Goal: Task Accomplishment & Management: Use online tool/utility

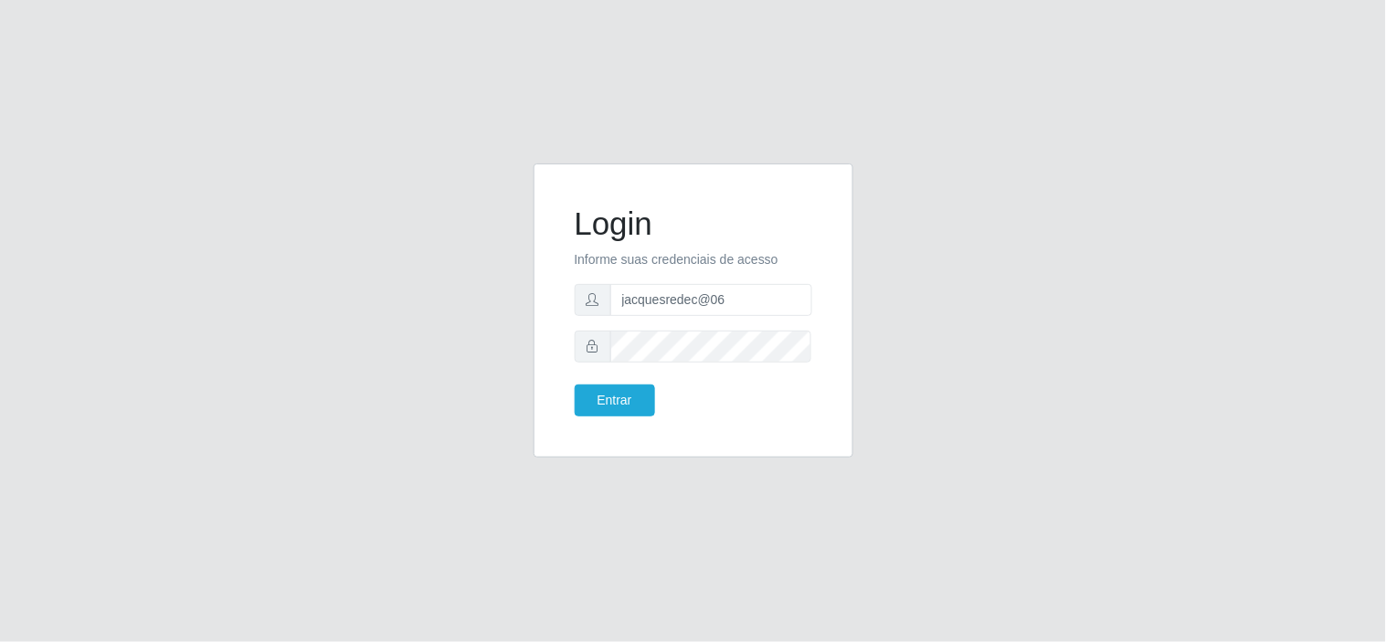
click at [575, 385] on button "Entrar" at bounding box center [615, 401] width 80 height 32
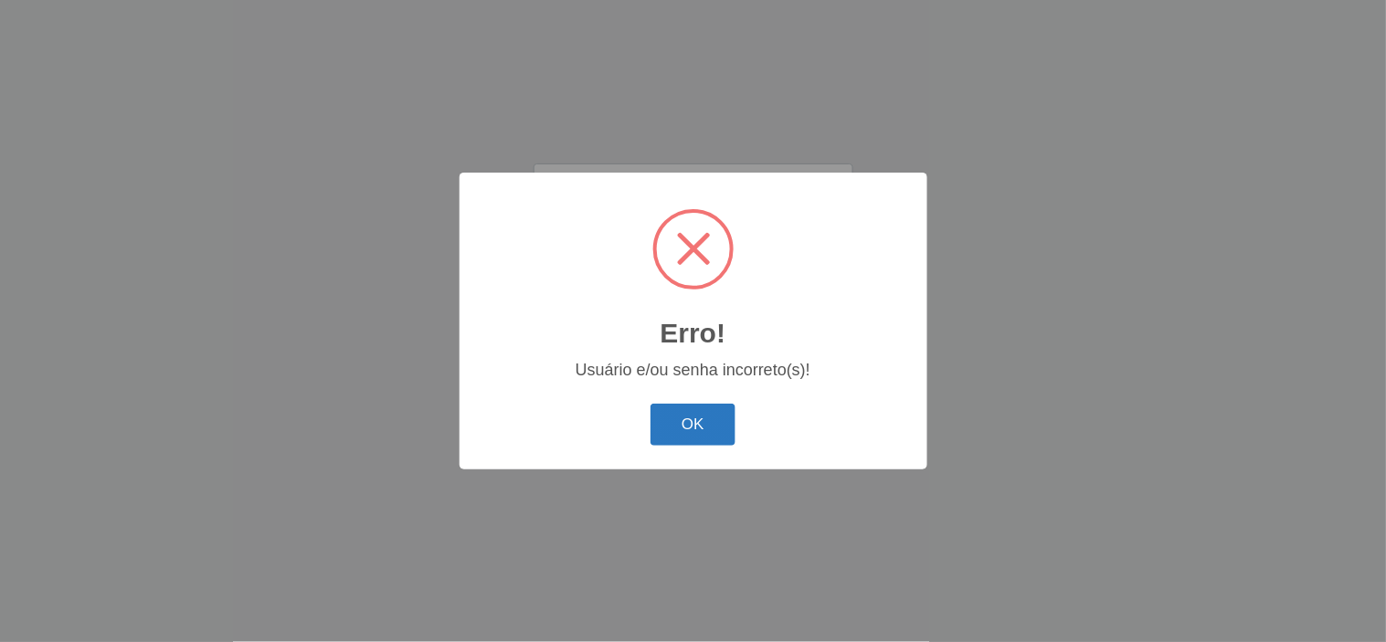
click at [680, 418] on button "OK" at bounding box center [692, 425] width 85 height 43
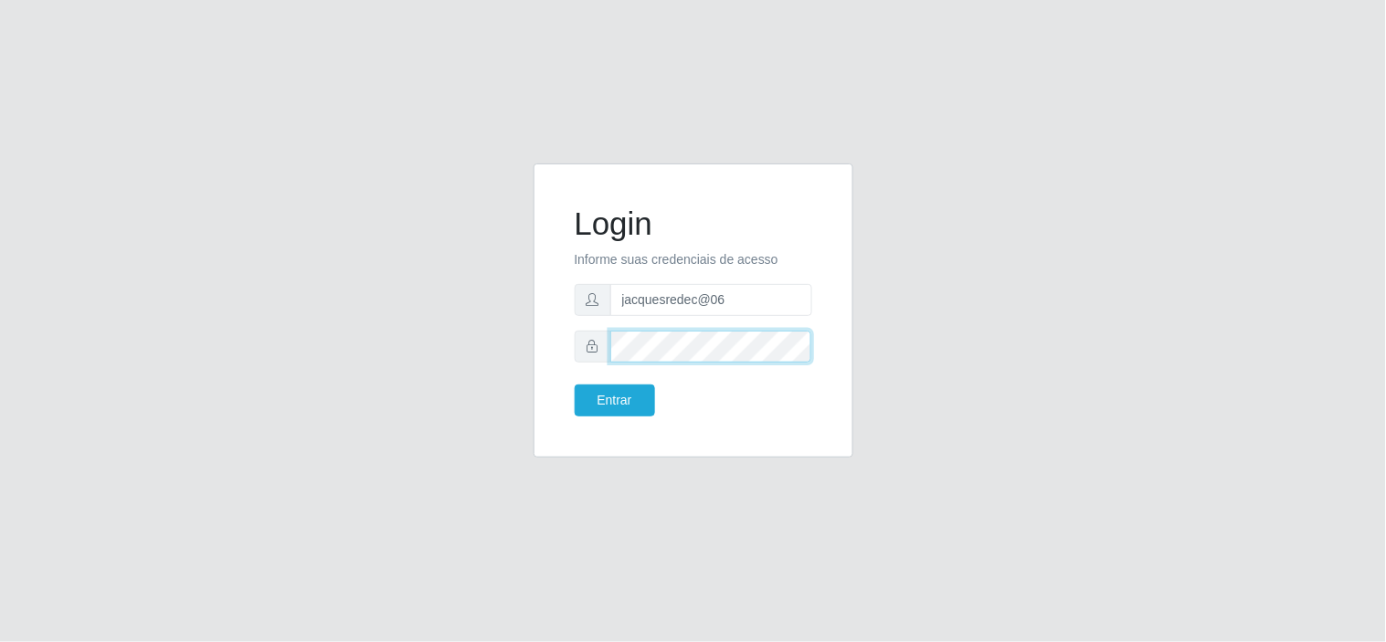
click at [575, 385] on button "Entrar" at bounding box center [615, 401] width 80 height 32
click at [630, 418] on div "Login Informe suas credenciais de acesso jacquesredec@06 Entrar" at bounding box center [693, 310] width 274 height 248
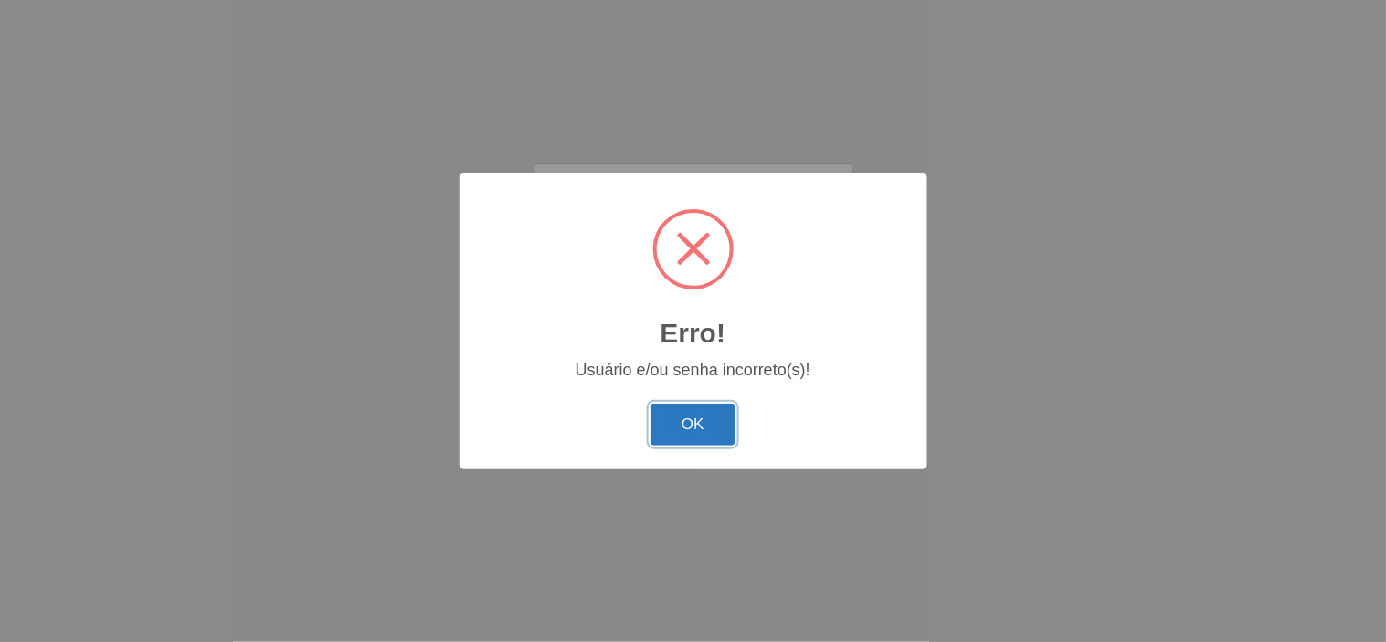
click at [670, 415] on button "OK" at bounding box center [692, 425] width 85 height 43
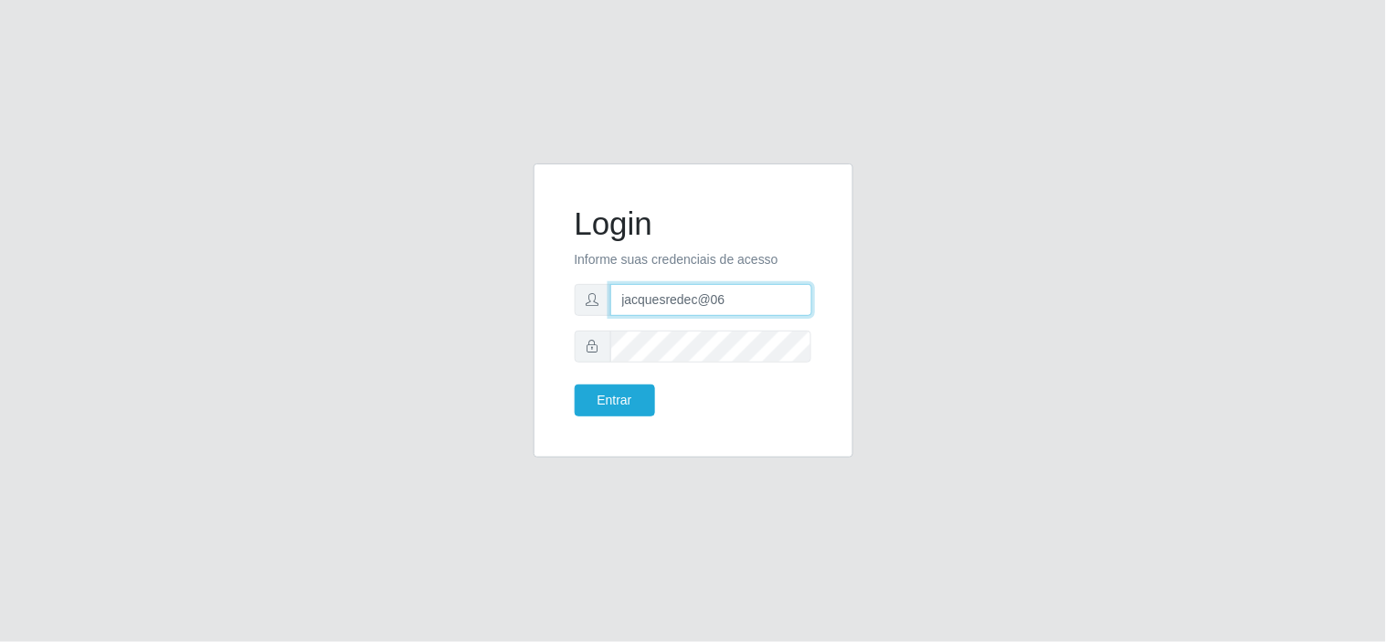
click at [742, 311] on input "jacquesredec@06" at bounding box center [711, 300] width 202 height 32
type input "j"
type input "maissa@redecompras06"
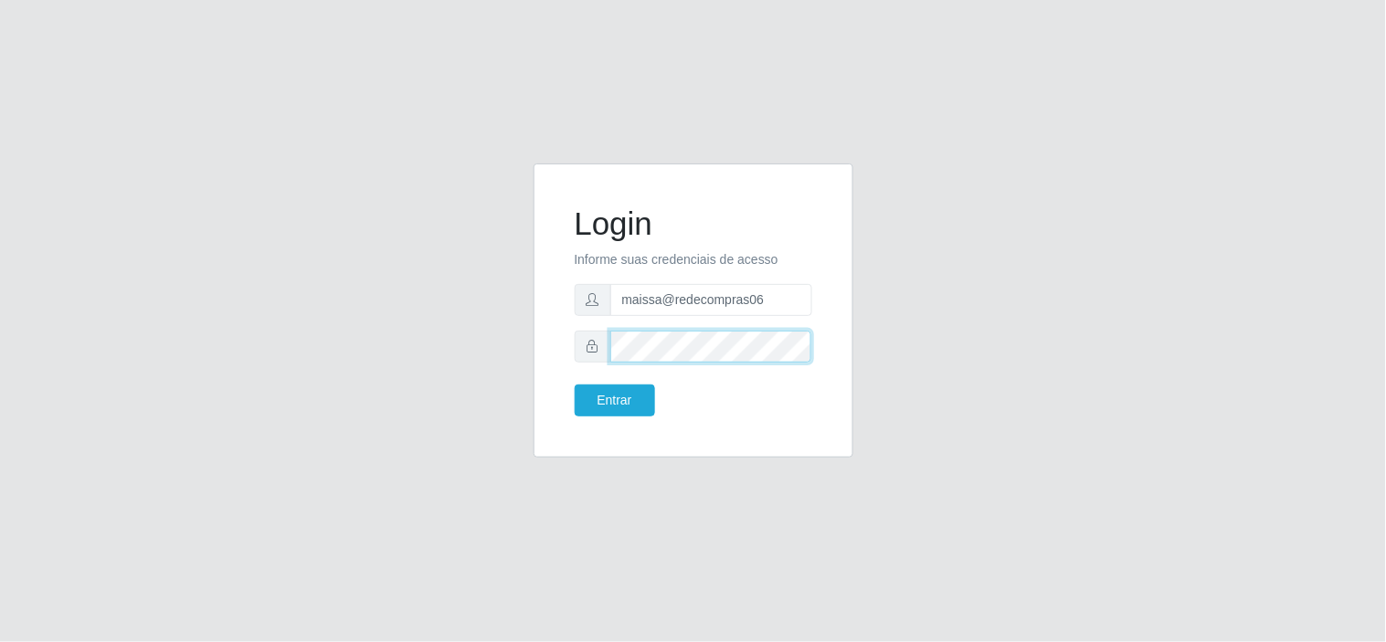
click at [575, 385] on button "Entrar" at bounding box center [615, 401] width 80 height 32
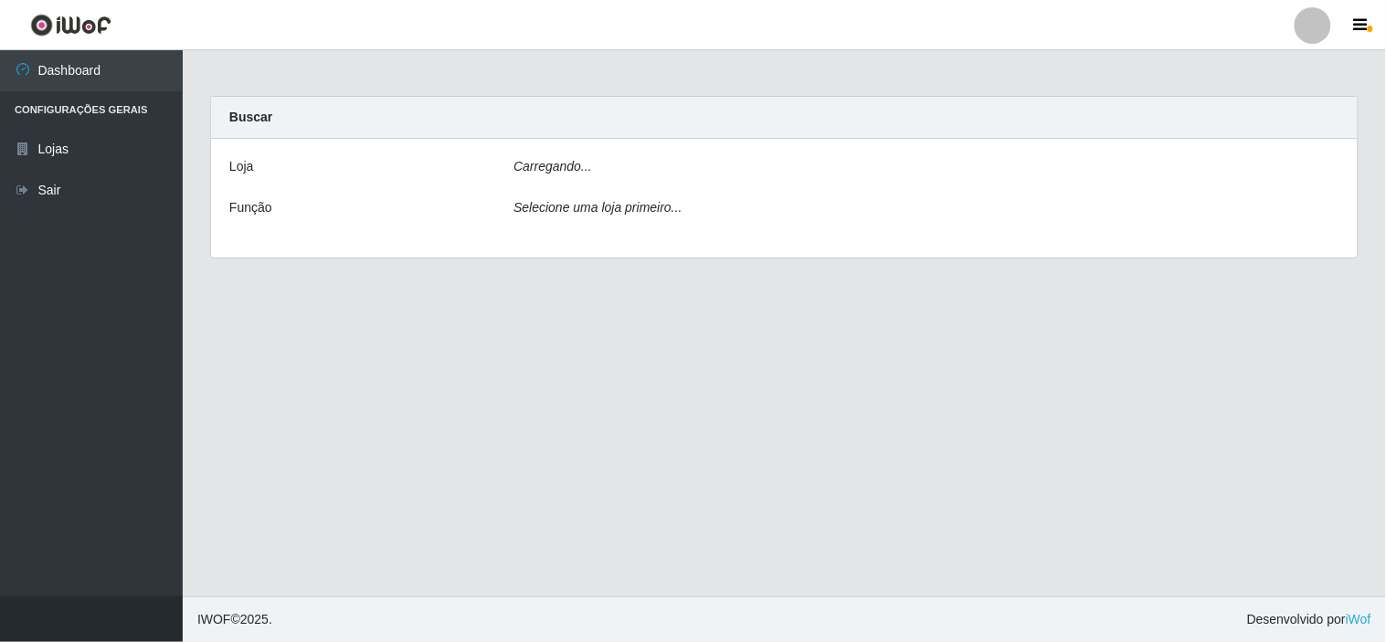
click at [654, 397] on main "Carregando... Buscar [PERSON_NAME]... Função Selecione uma loja primeiro..." at bounding box center [784, 323] width 1203 height 546
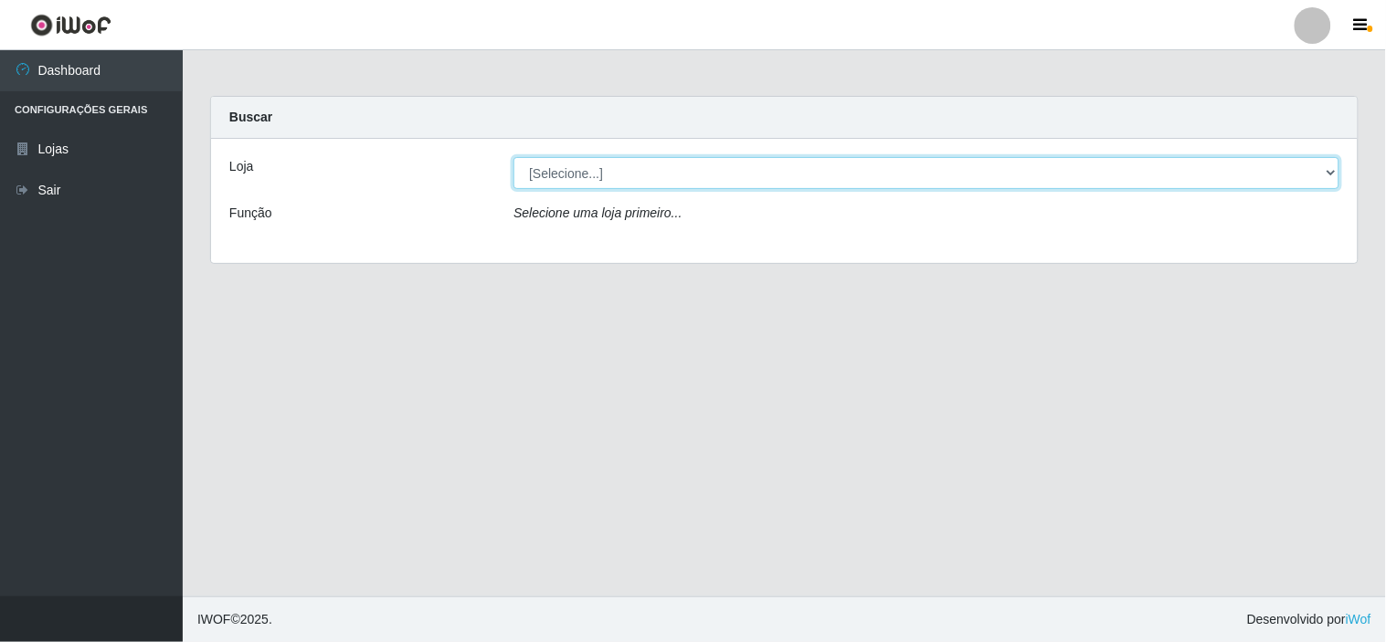
click at [1180, 171] on select "[Selecione...] Rede Compras Supermercados - LOJA 6" at bounding box center [926, 173] width 826 height 32
select select "398"
click at [513, 157] on select "[Selecione...] Rede Compras Supermercados - LOJA 6" at bounding box center [926, 173] width 826 height 32
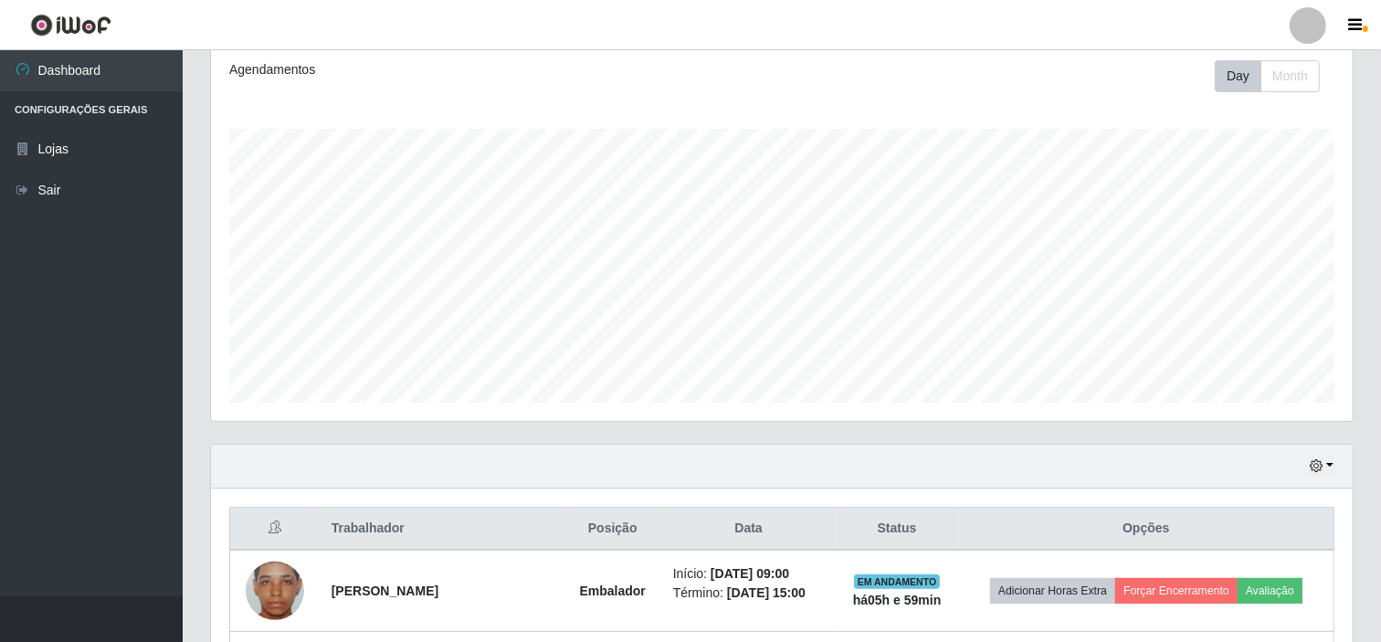
scroll to position [490, 0]
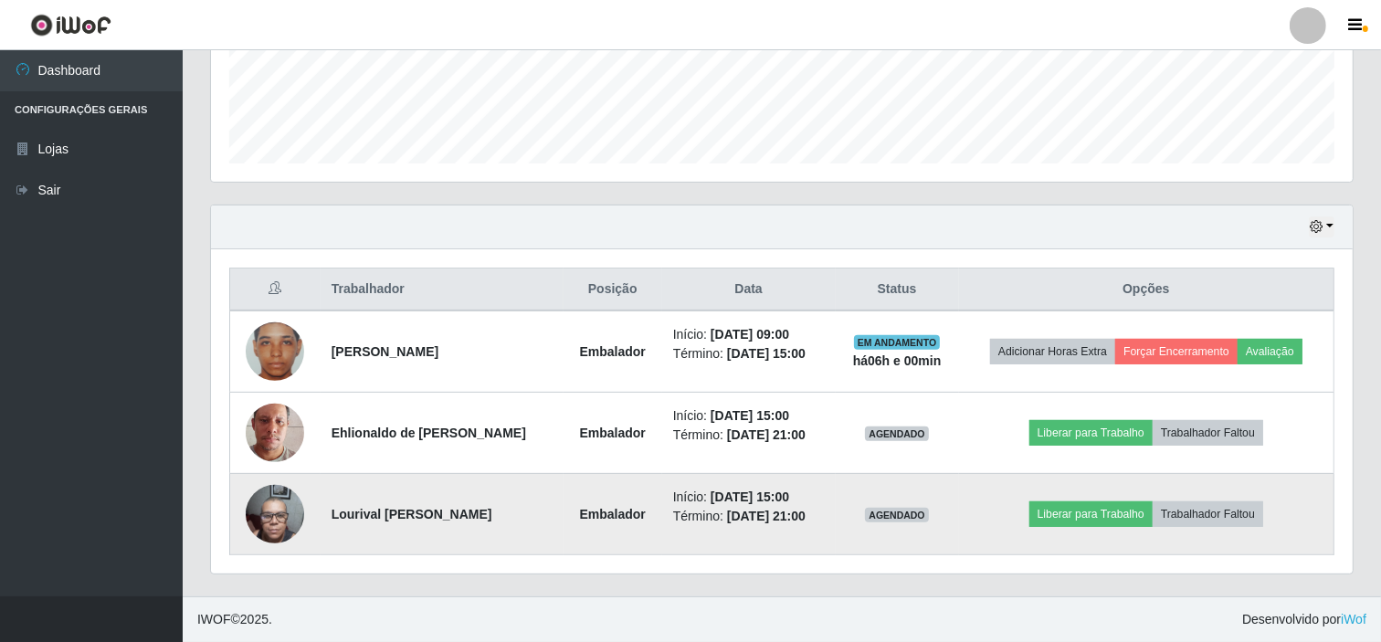
drag, startPoint x: 1092, startPoint y: 198, endPoint x: 454, endPoint y: 524, distance: 716.1
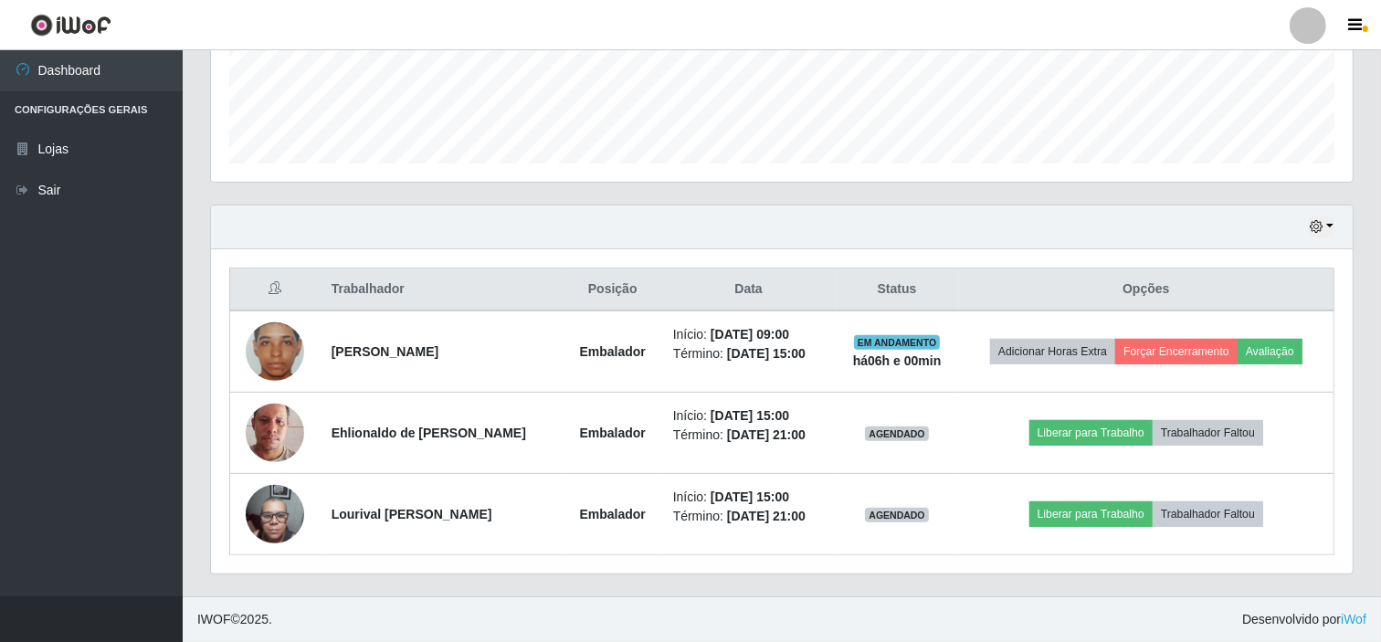
drag, startPoint x: 454, startPoint y: 524, endPoint x: 70, endPoint y: 480, distance: 386.2
click at [62, 487] on ul "Dashboard Configurações Gerais Lojas Sair" at bounding box center [91, 323] width 183 height 546
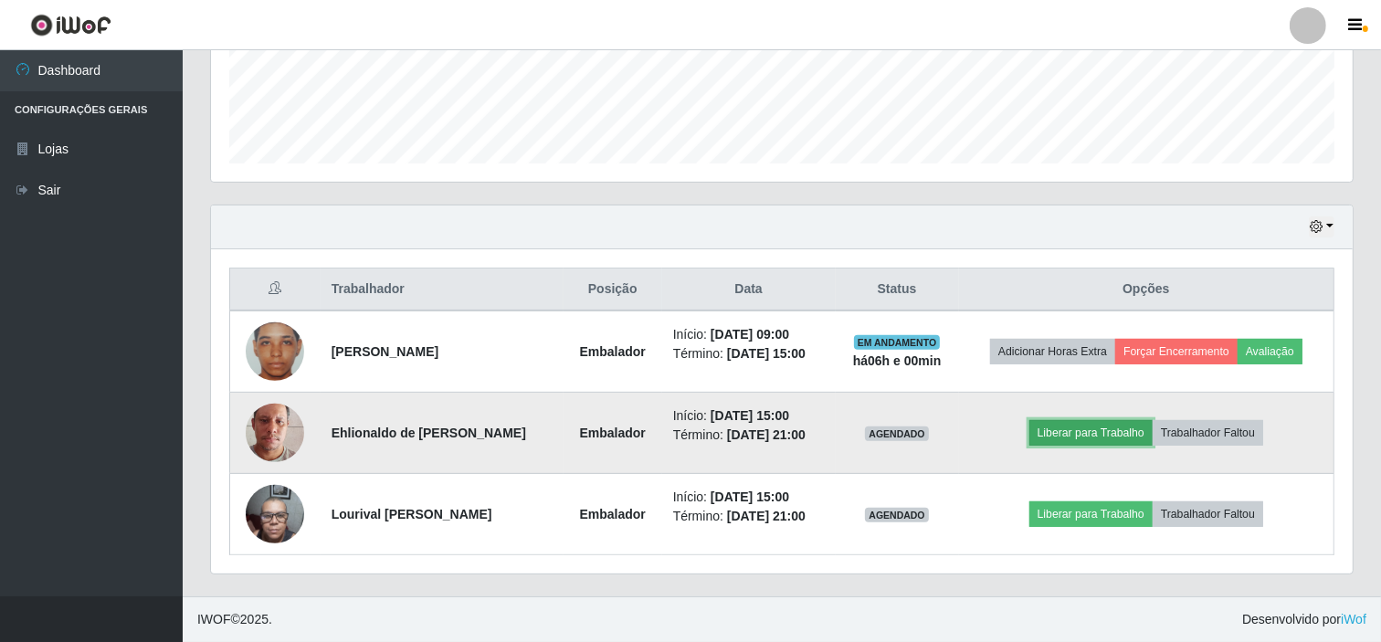
click at [1118, 430] on button "Liberar para Trabalho" at bounding box center [1090, 433] width 123 height 26
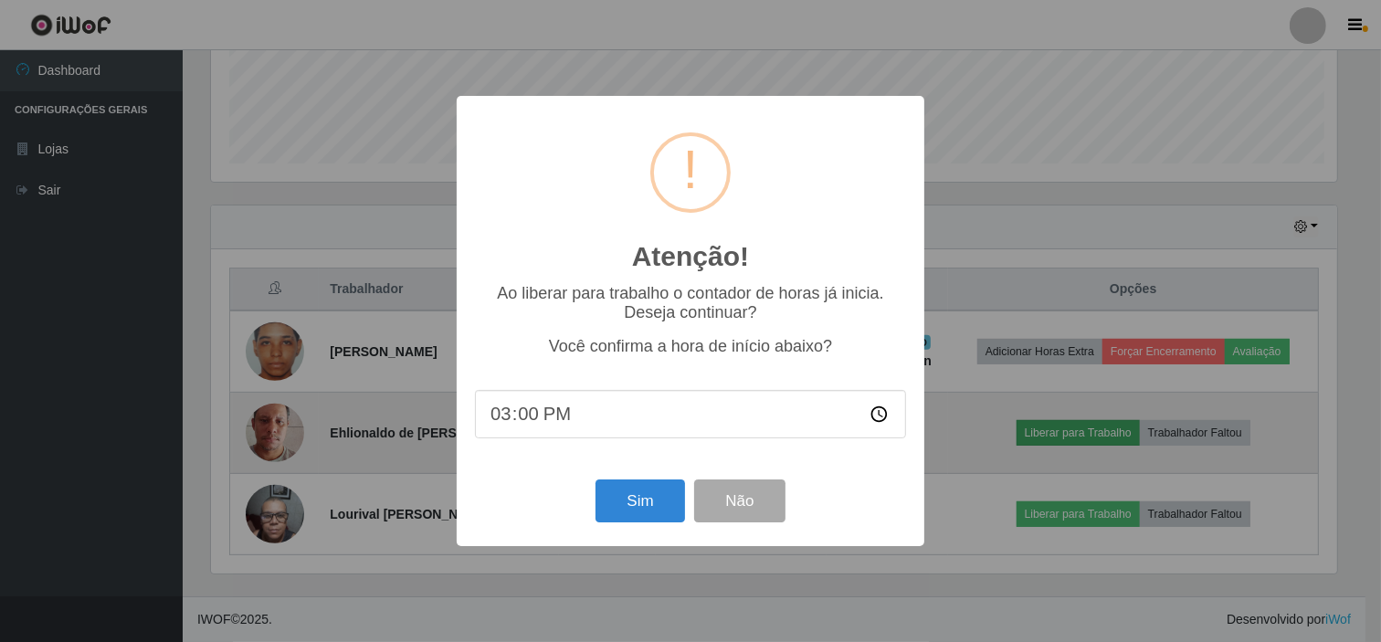
scroll to position [378, 1130]
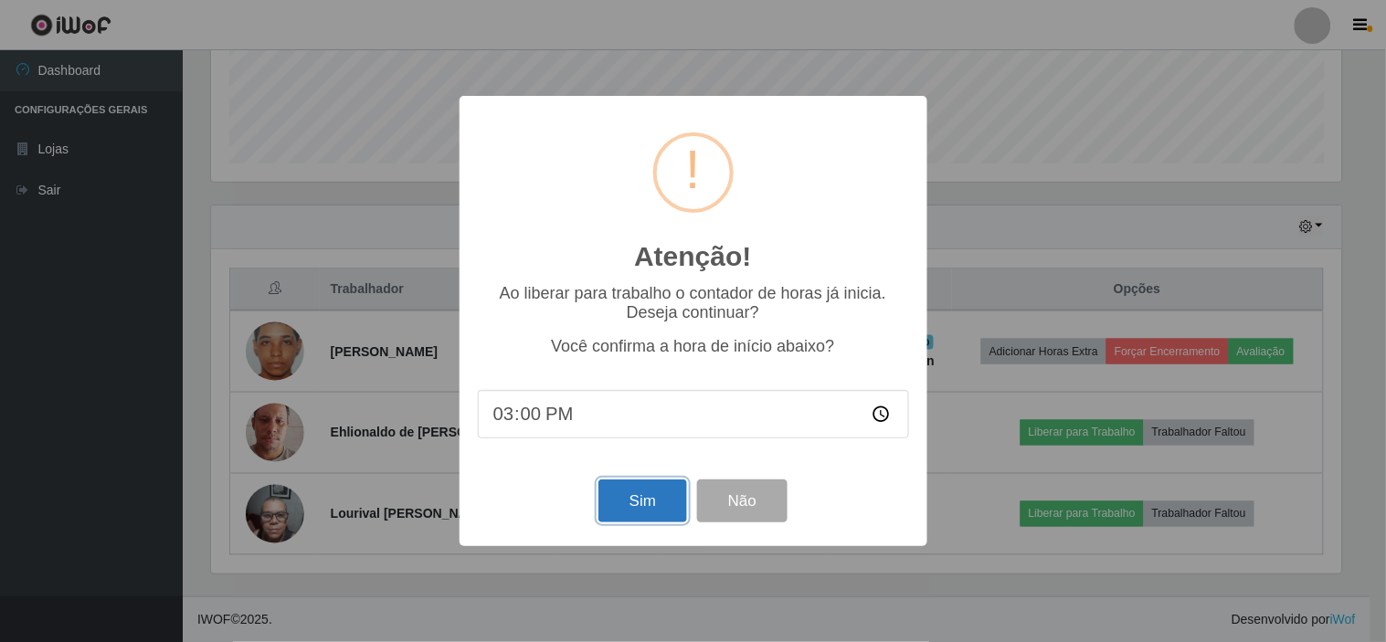
click at [624, 514] on button "Sim" at bounding box center [642, 501] width 89 height 43
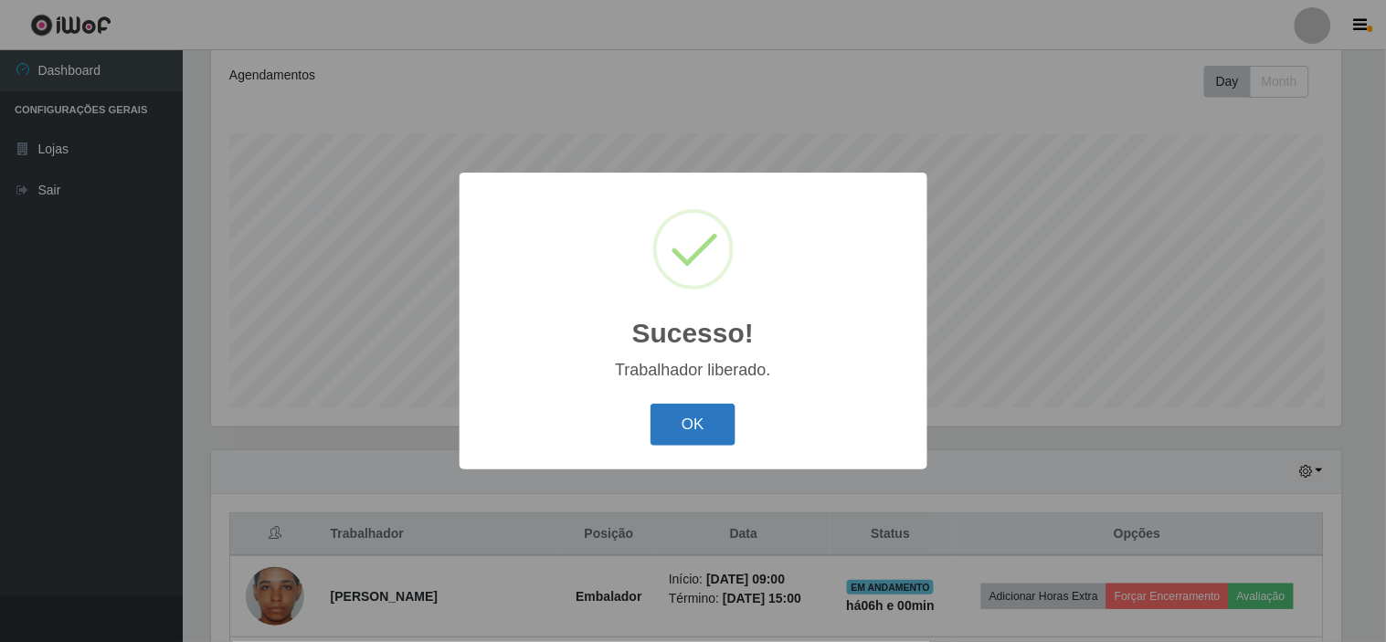
click at [699, 436] on button "OK" at bounding box center [692, 425] width 85 height 43
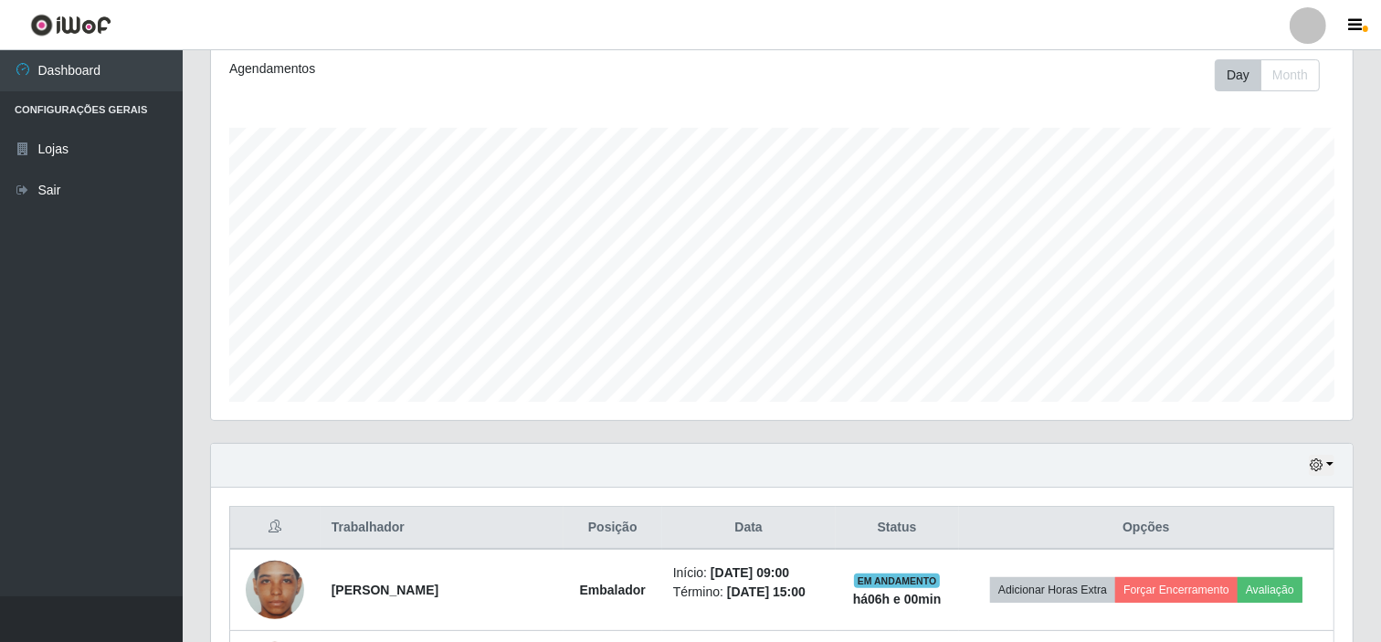
scroll to position [490, 0]
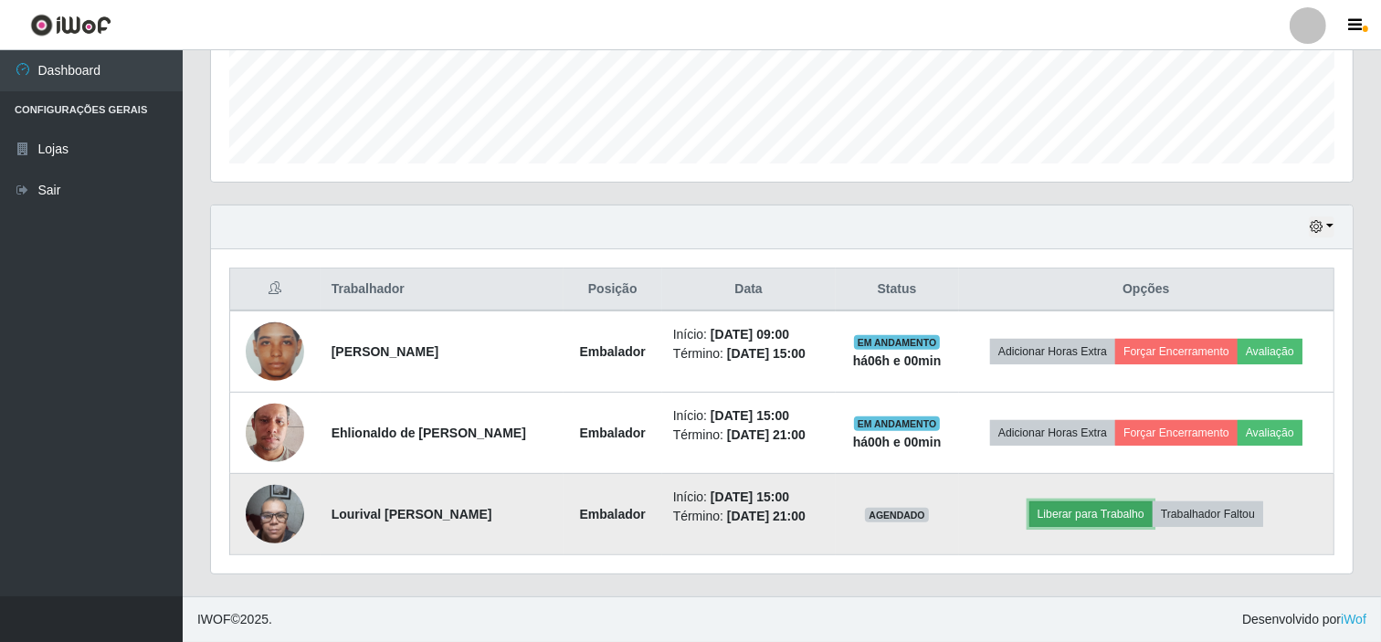
click at [1073, 518] on button "Liberar para Trabalho" at bounding box center [1090, 514] width 123 height 26
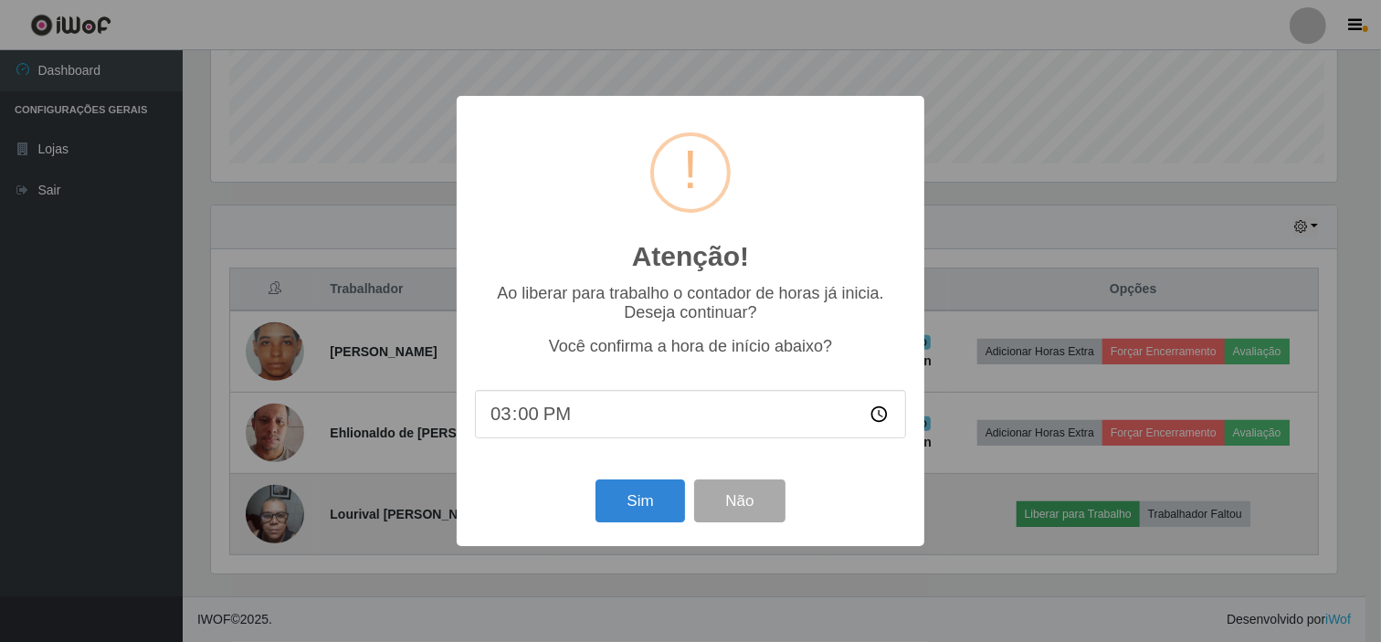
scroll to position [378, 1130]
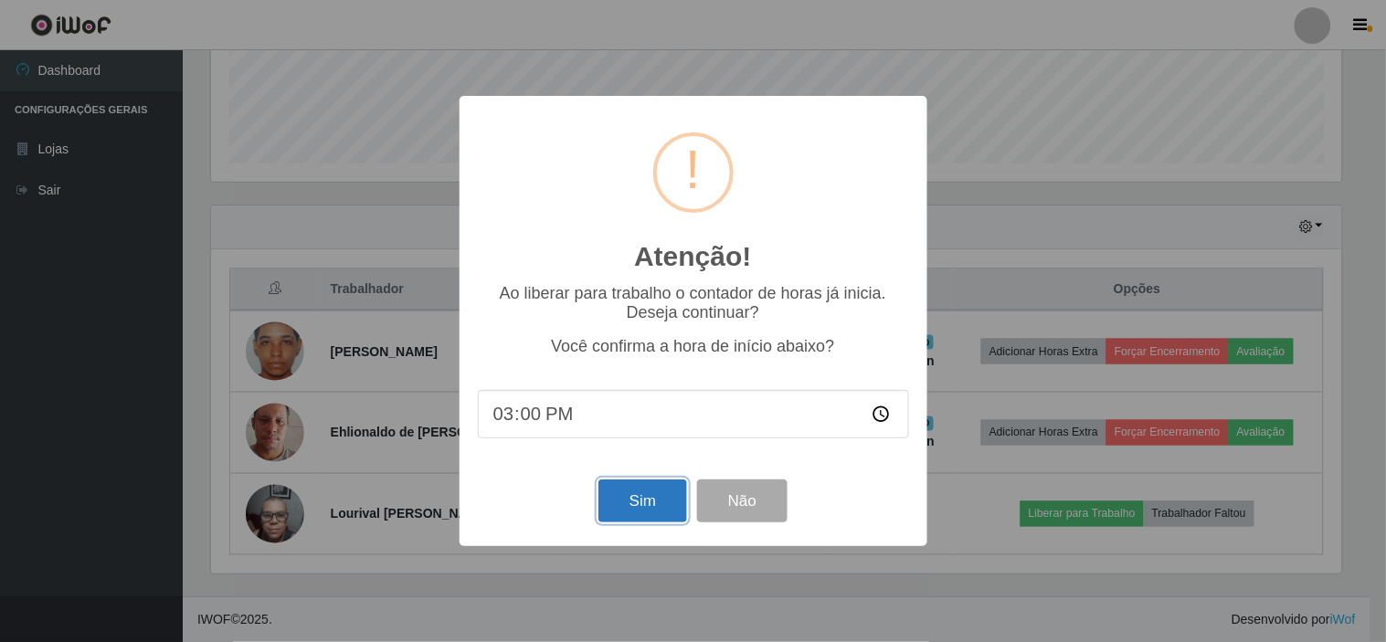
click at [674, 502] on button "Sim" at bounding box center [642, 501] width 89 height 43
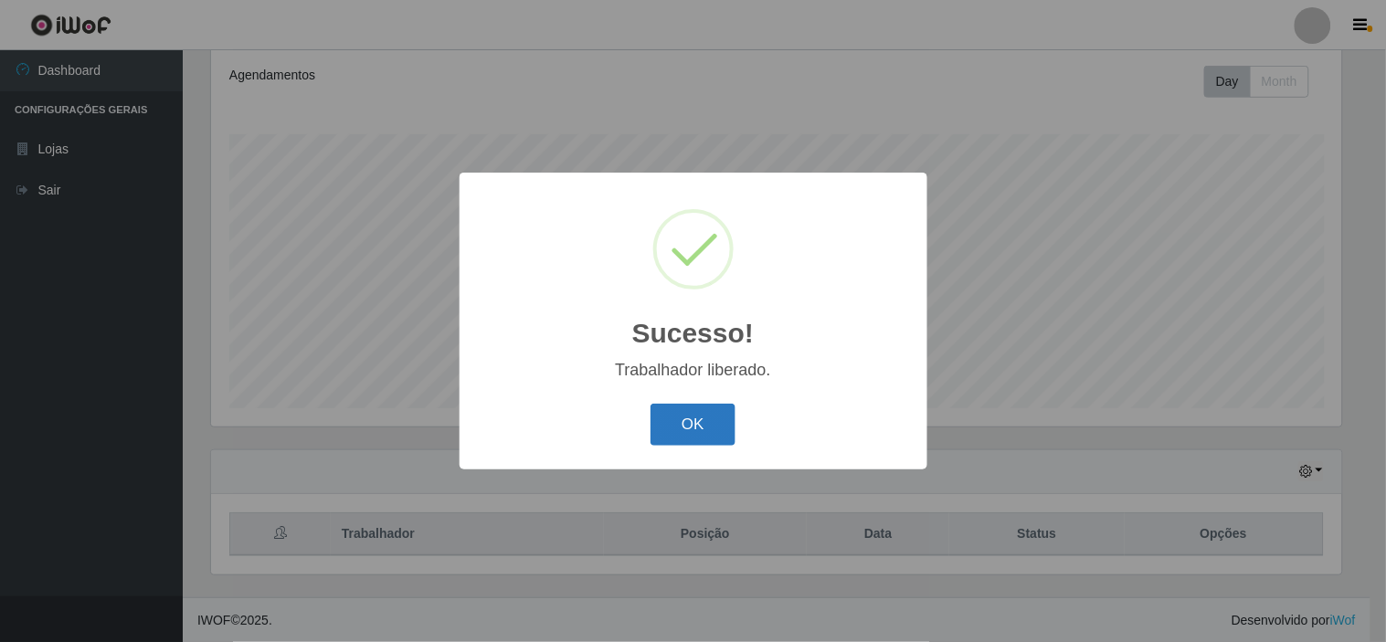
click at [707, 420] on button "OK" at bounding box center [692, 425] width 85 height 43
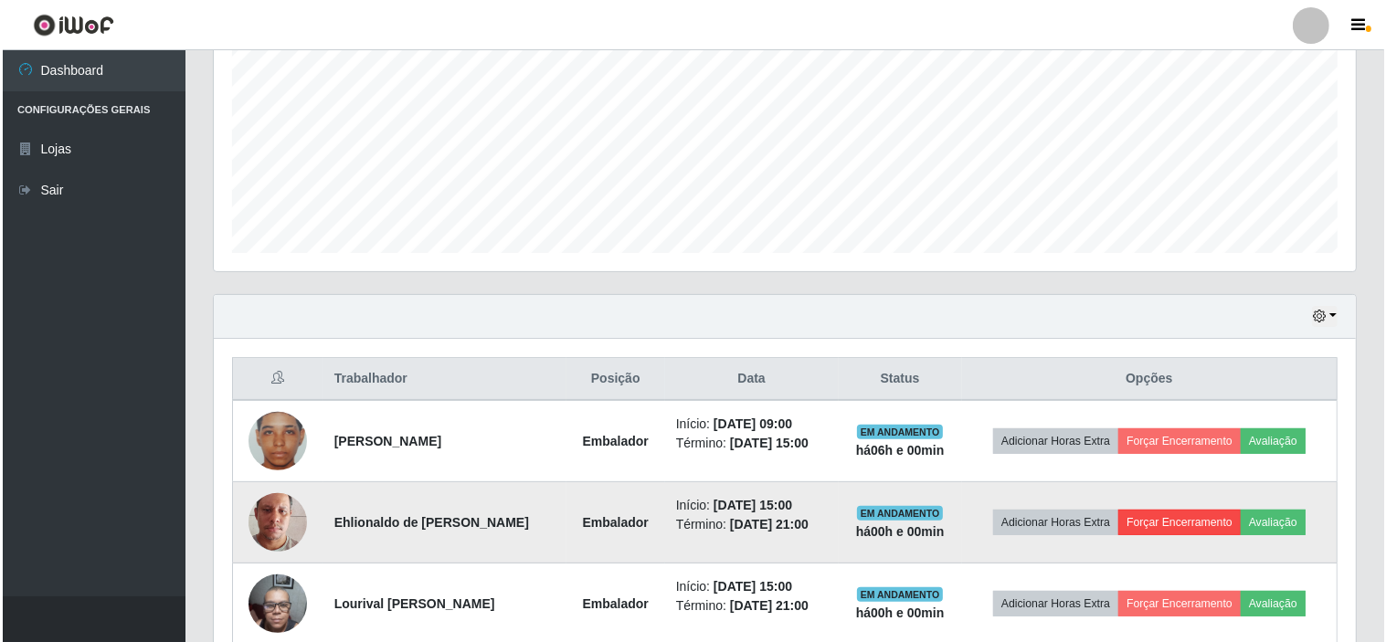
scroll to position [490, 0]
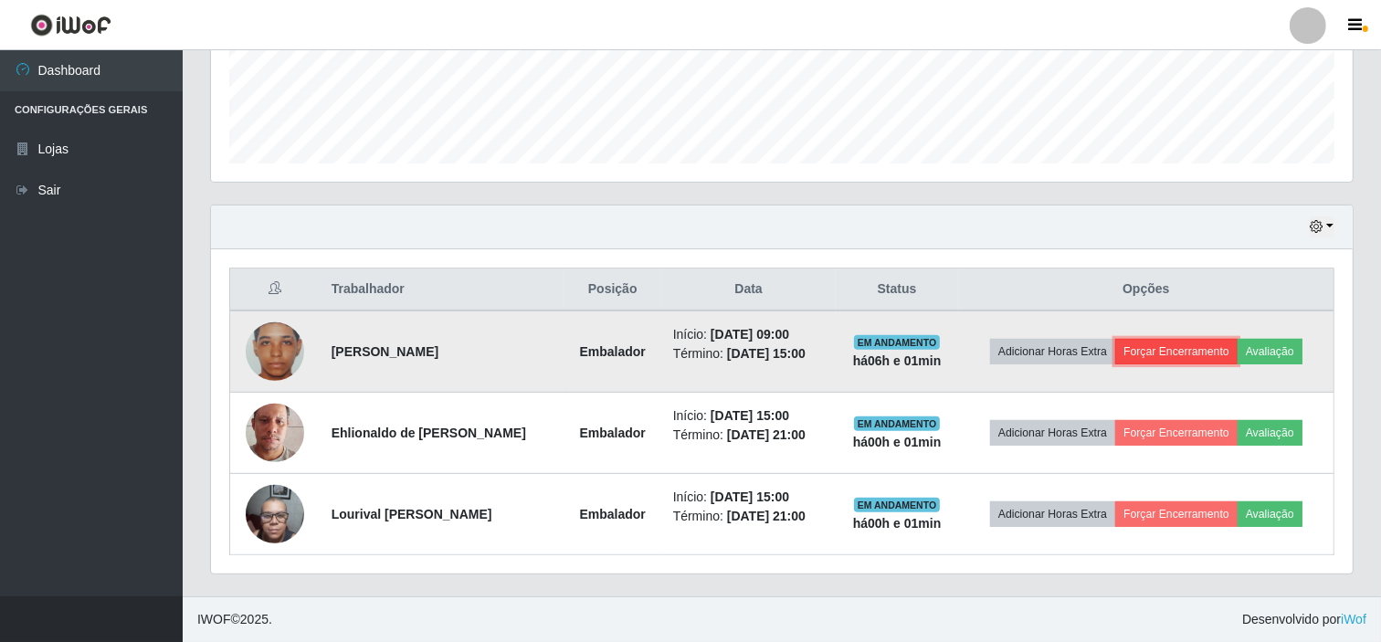
click at [1166, 356] on button "Forçar Encerramento" at bounding box center [1176, 352] width 122 height 26
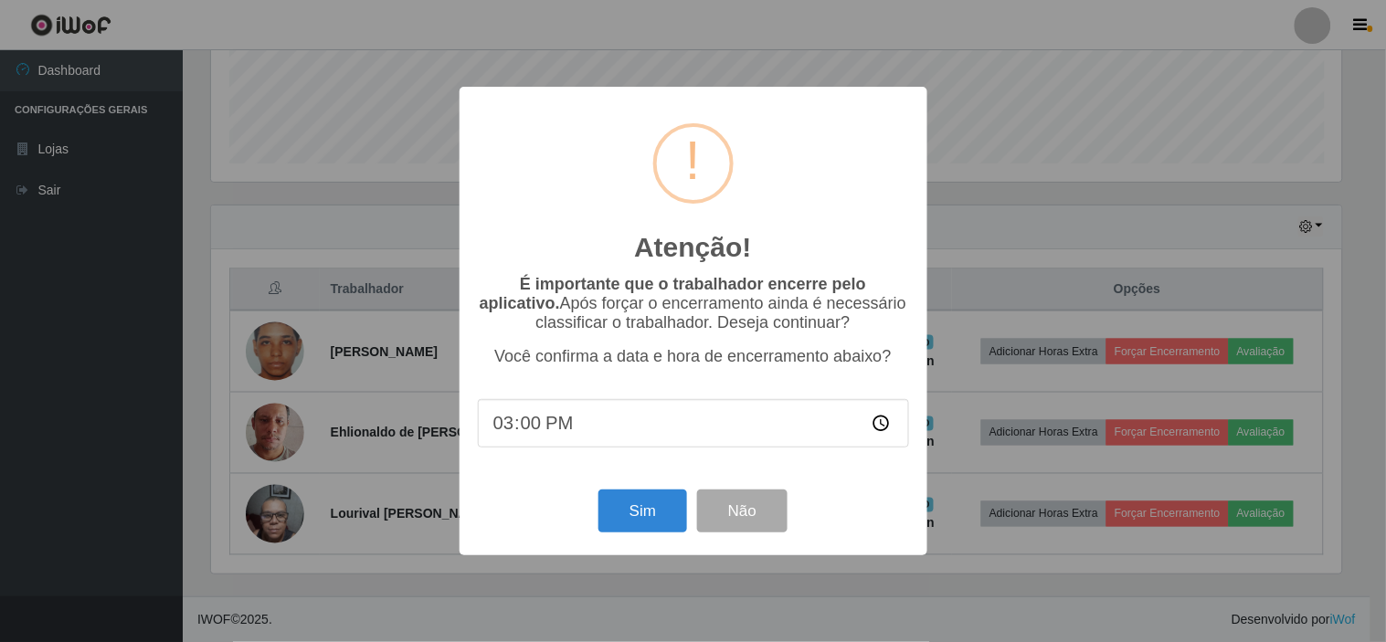
click at [1085, 324] on div "Atenção! × É importante que o trabalhador encerre pelo aplicativo. Após forçar …" at bounding box center [693, 321] width 1386 height 642
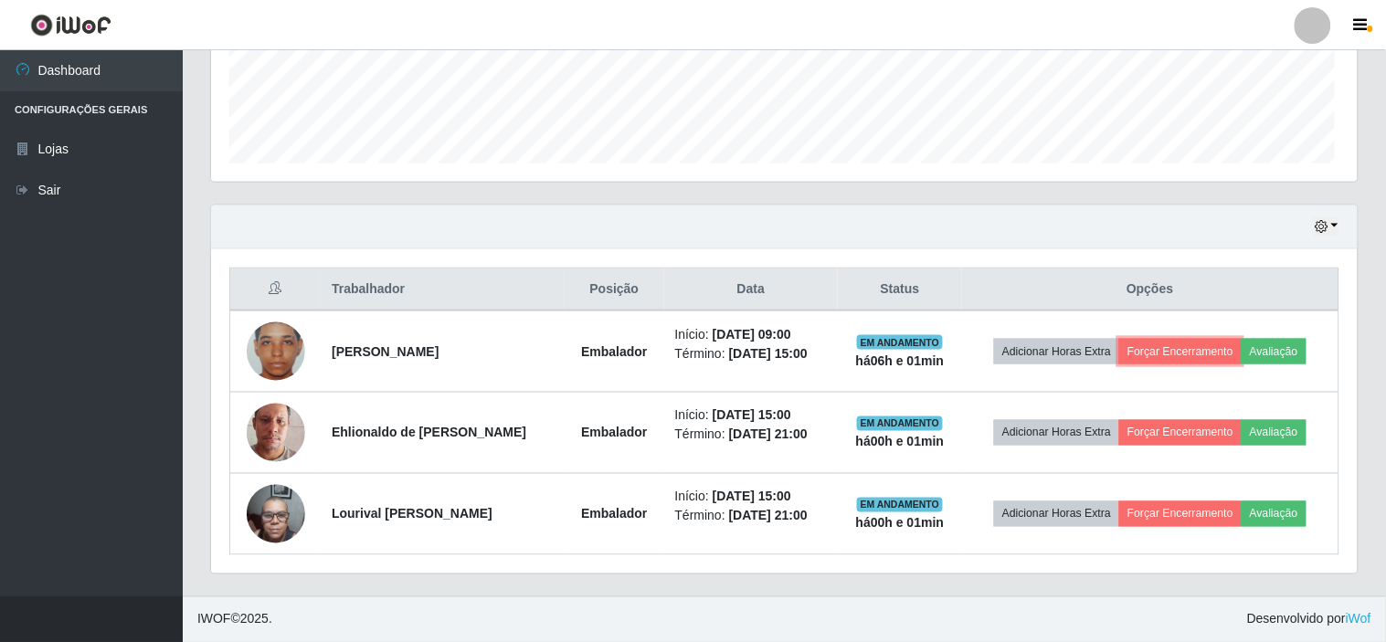
scroll to position [378, 1142]
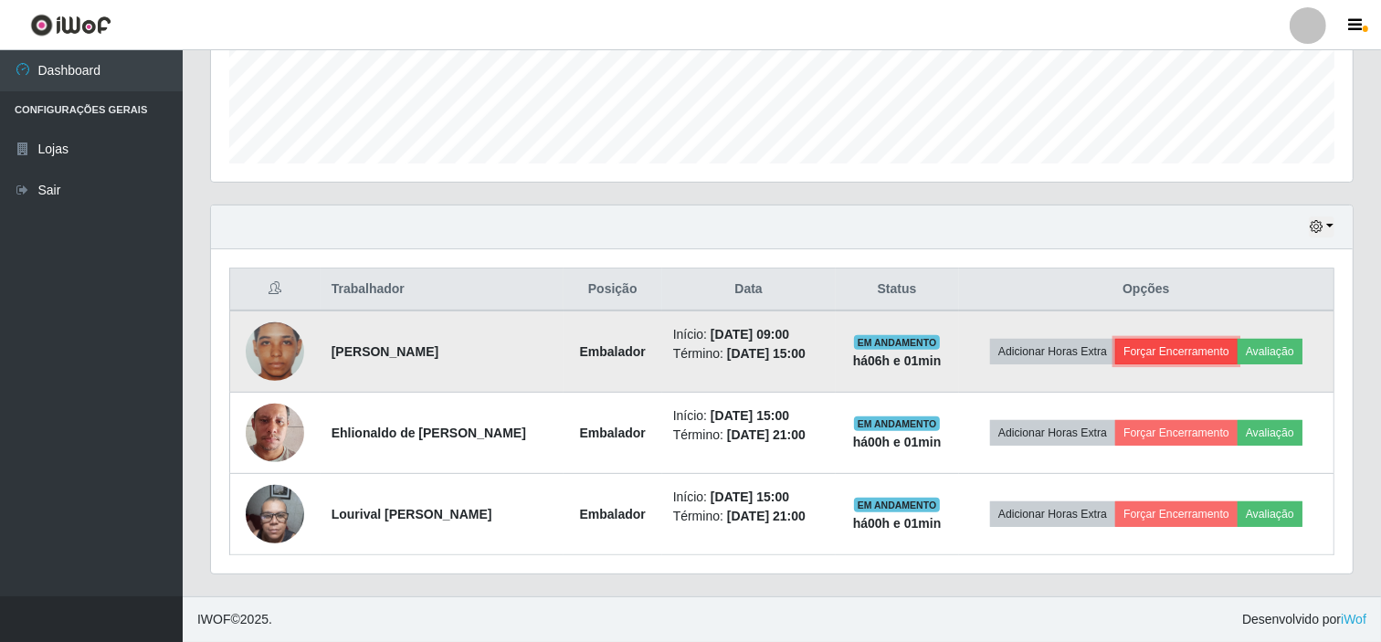
click at [1165, 342] on button "Forçar Encerramento" at bounding box center [1176, 352] width 122 height 26
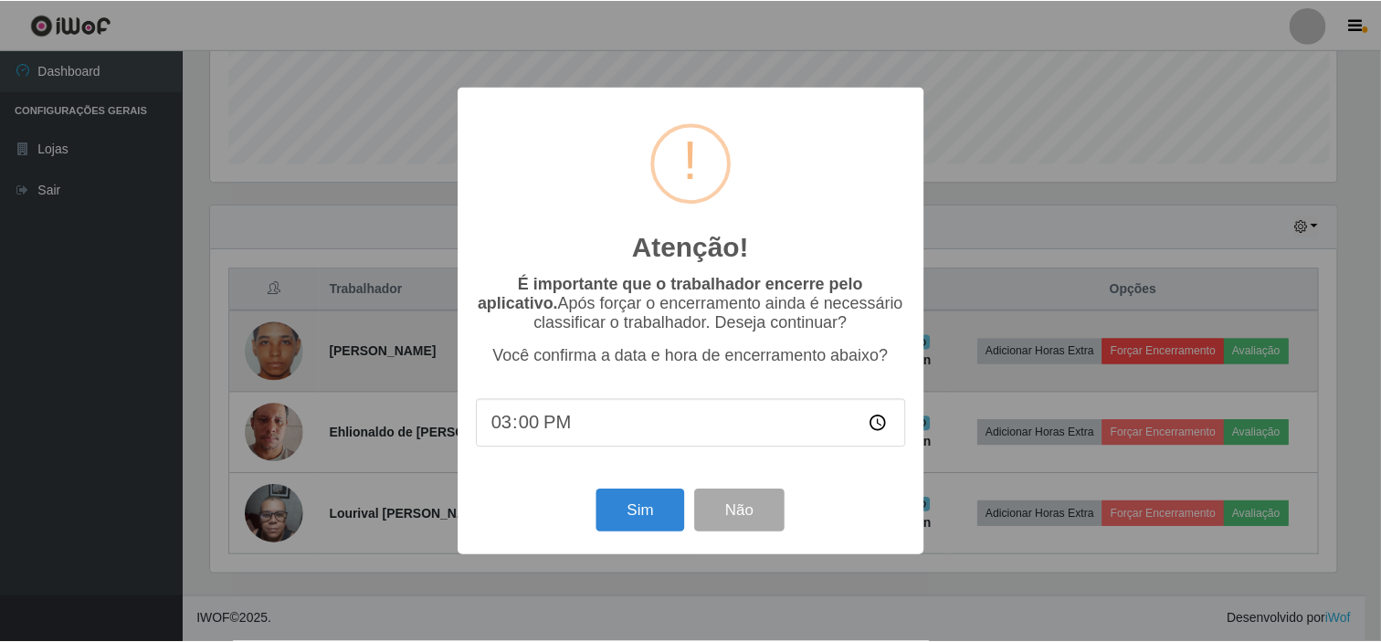
scroll to position [378, 1130]
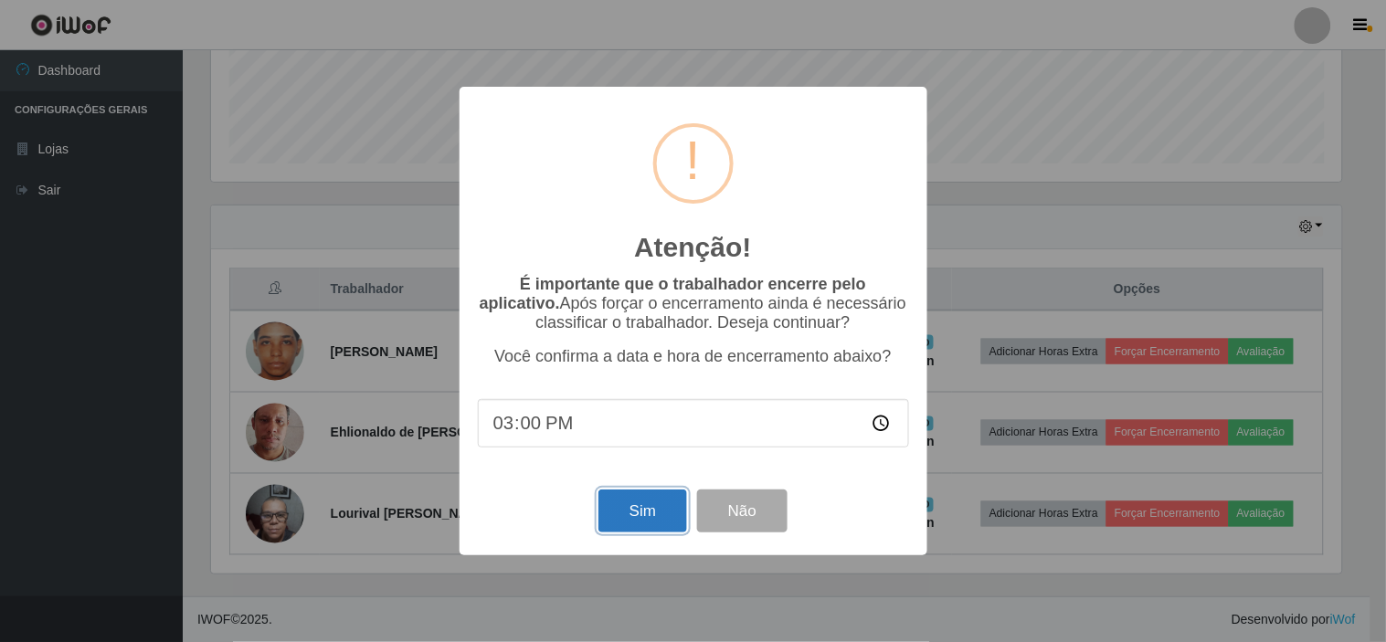
click at [644, 498] on button "Sim" at bounding box center [642, 511] width 89 height 43
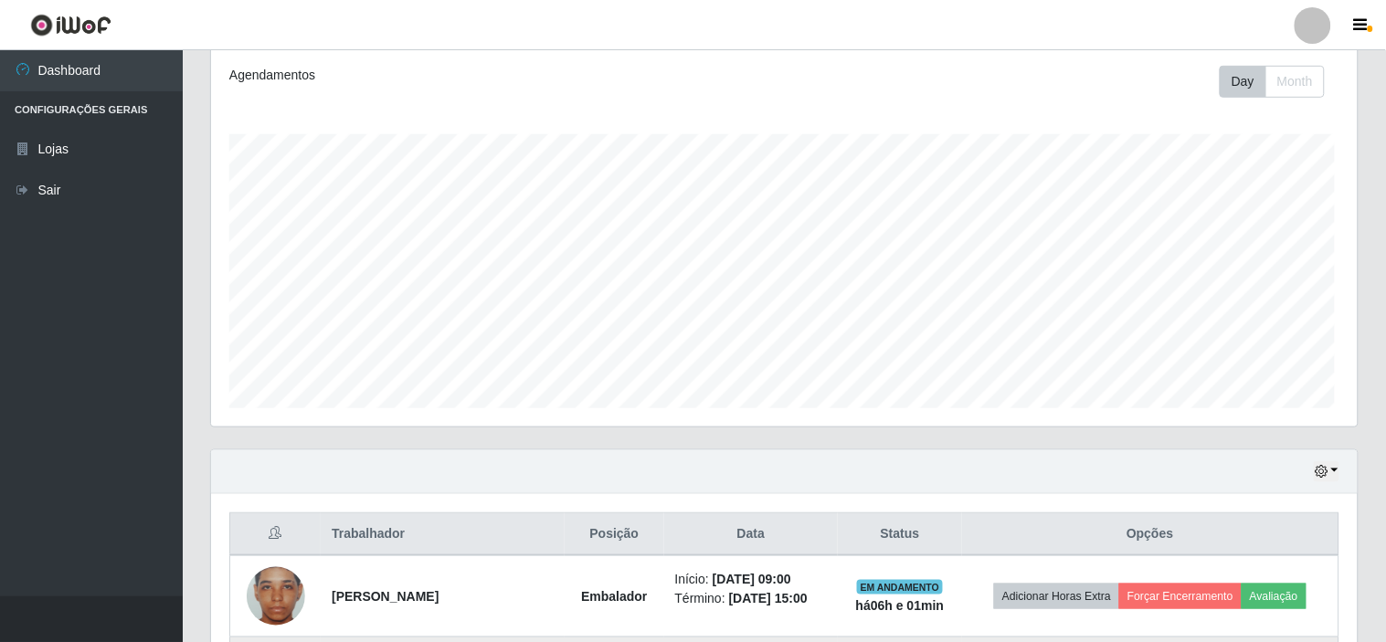
scroll to position [0, 0]
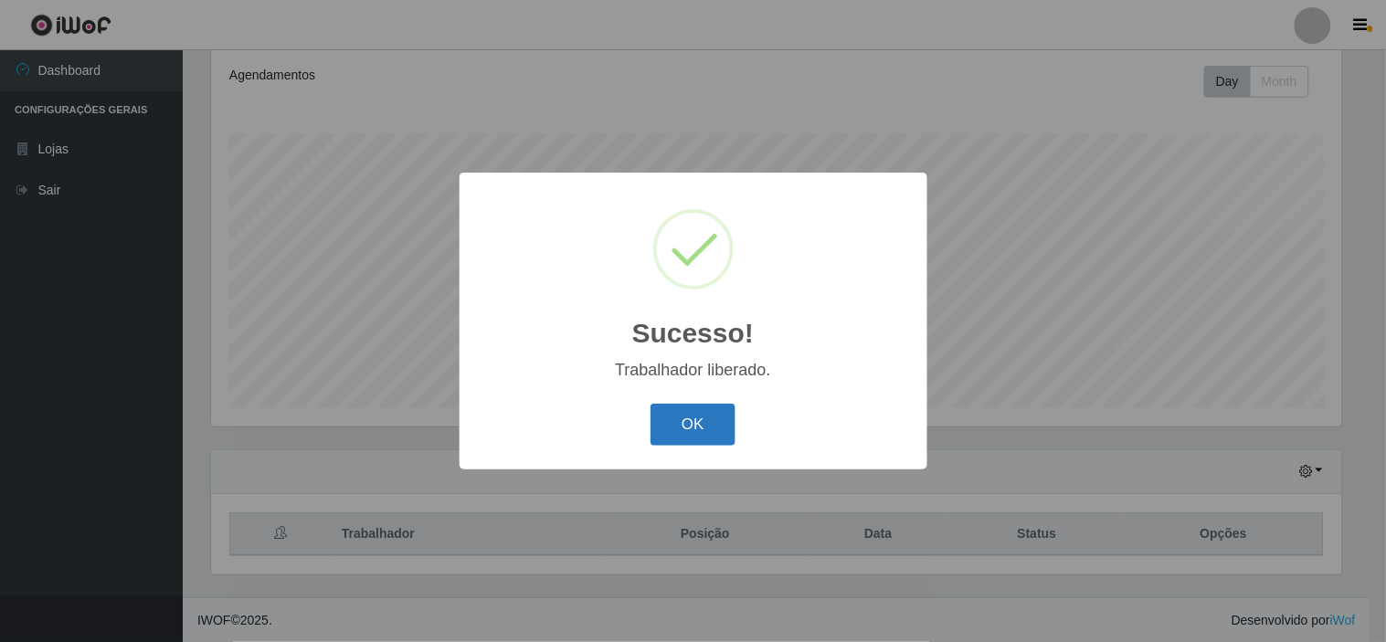
click at [718, 427] on button "OK" at bounding box center [692, 425] width 85 height 43
